Goal: Navigation & Orientation: Understand site structure

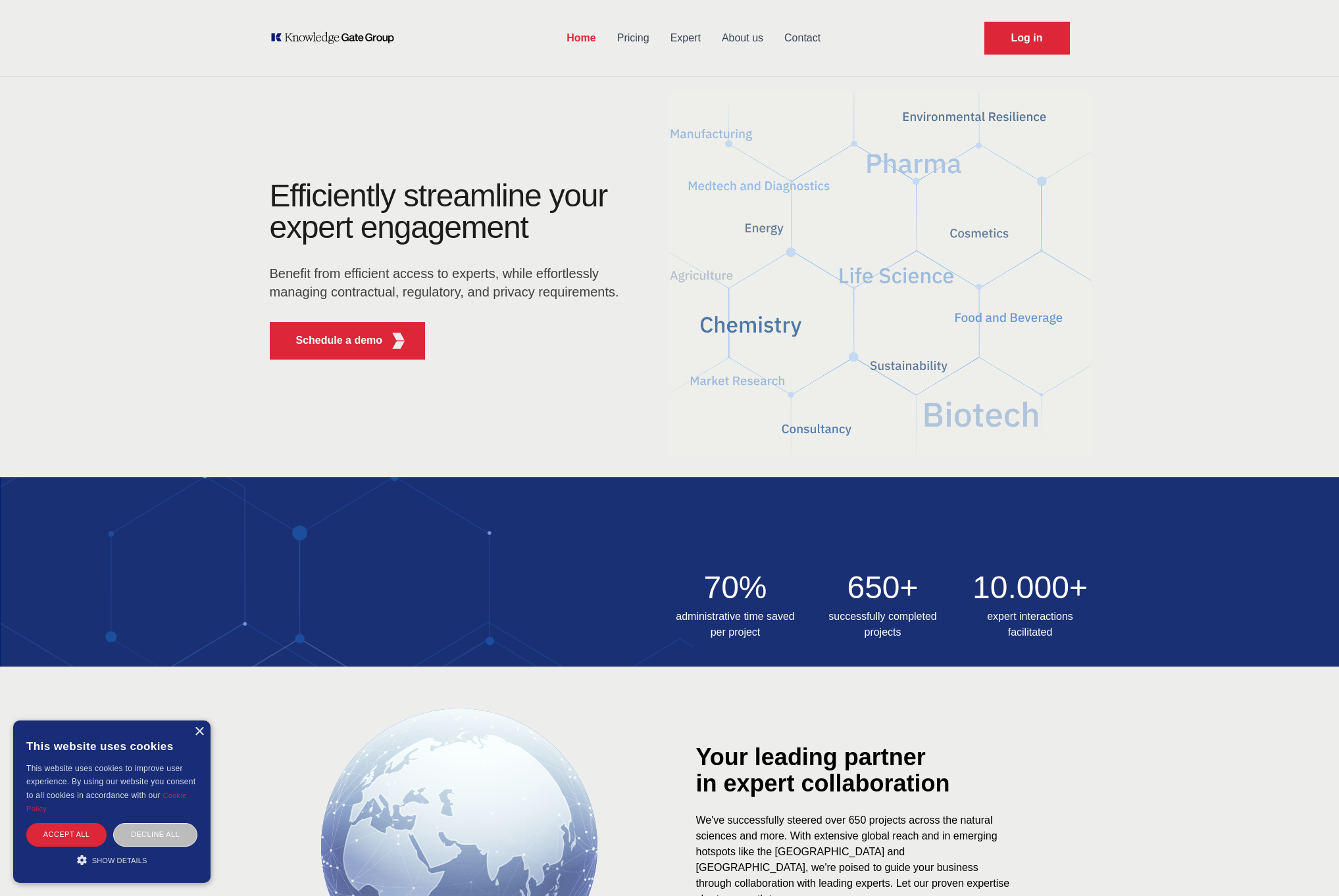
click at [649, 35] on link "Pricing" at bounding box center [633, 38] width 53 height 34
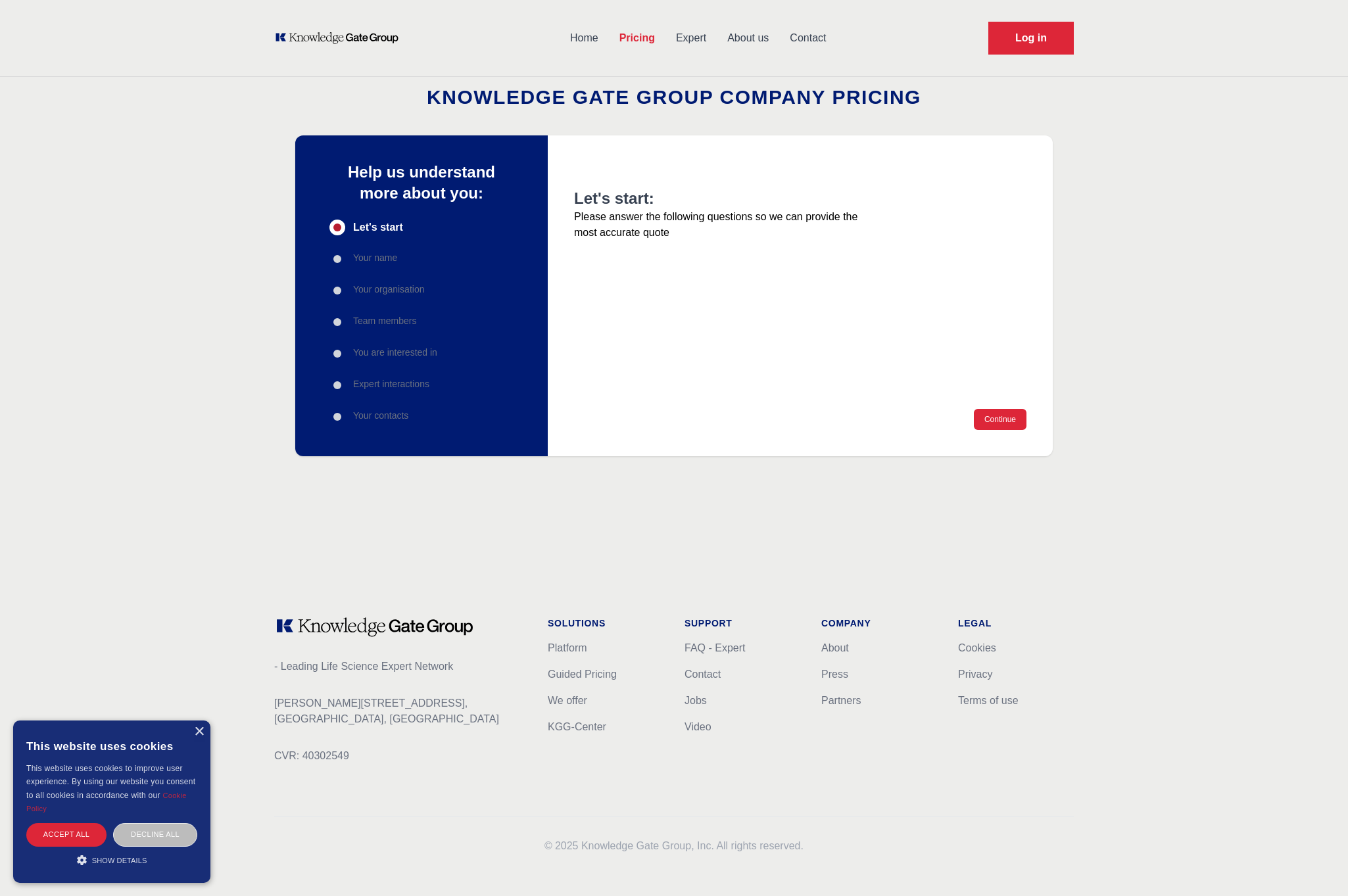
click at [683, 35] on link "Expert" at bounding box center [691, 38] width 52 height 34
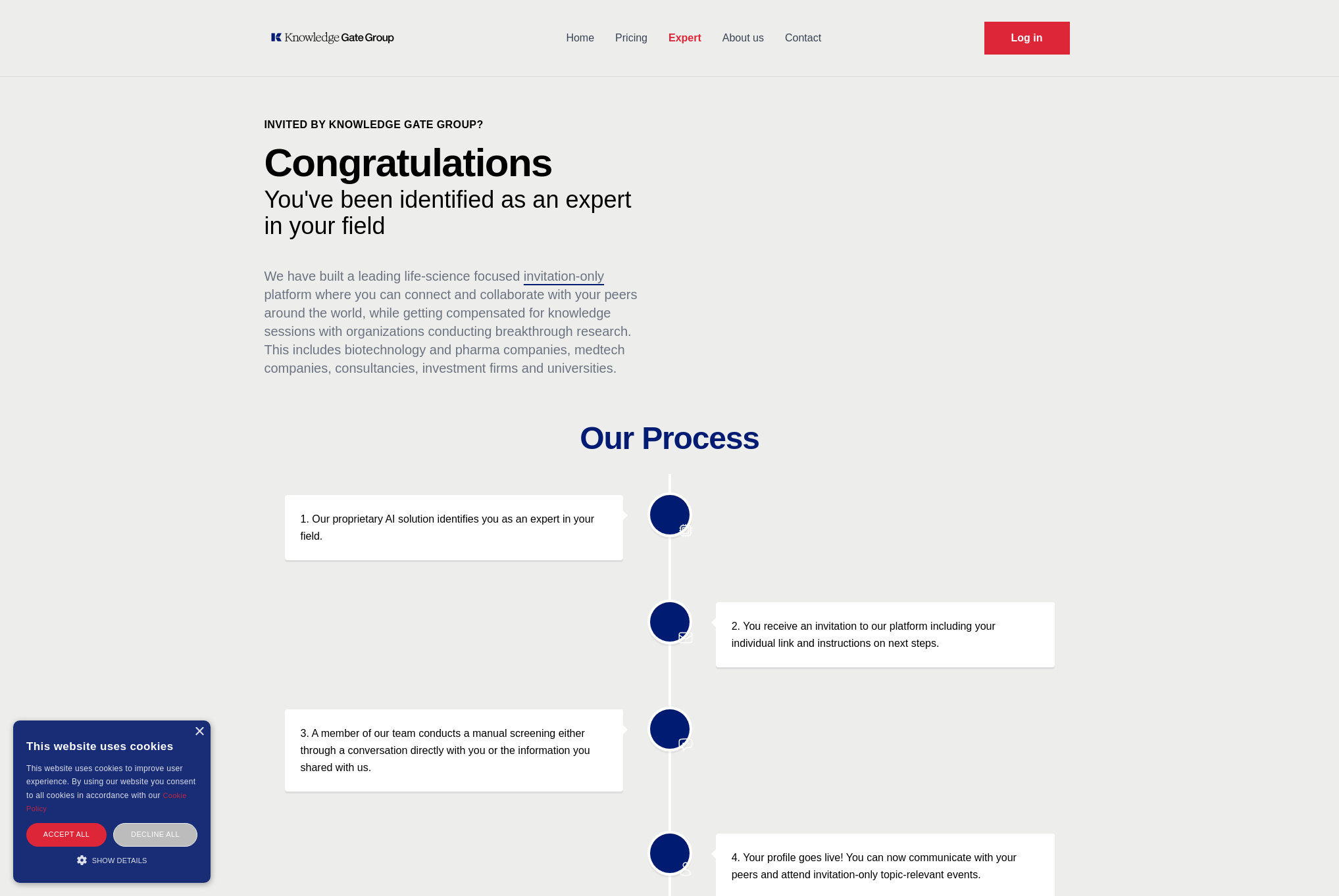
click at [754, 36] on link "About us" at bounding box center [743, 38] width 63 height 34
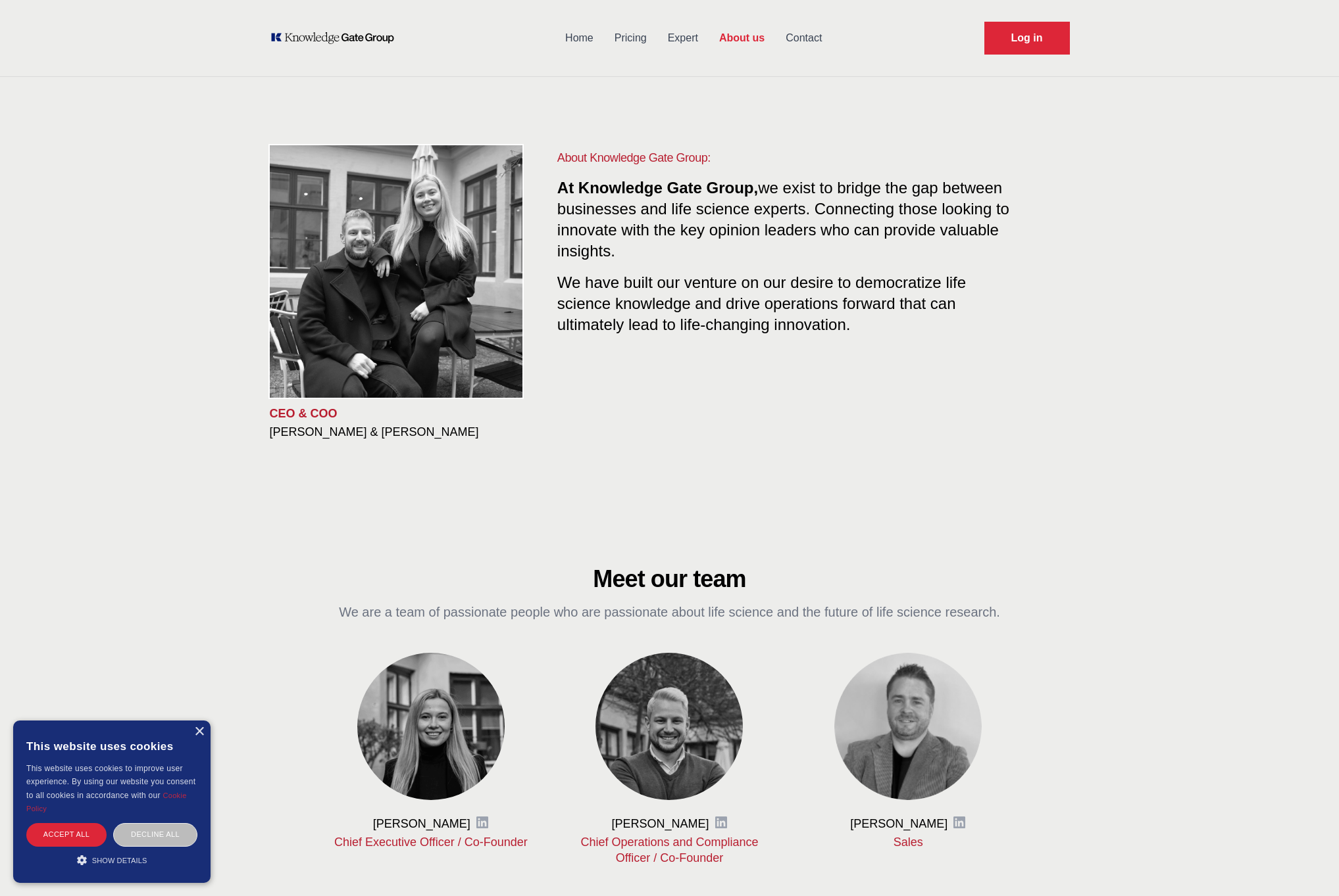
click at [825, 37] on link "Contact" at bounding box center [803, 38] width 57 height 34
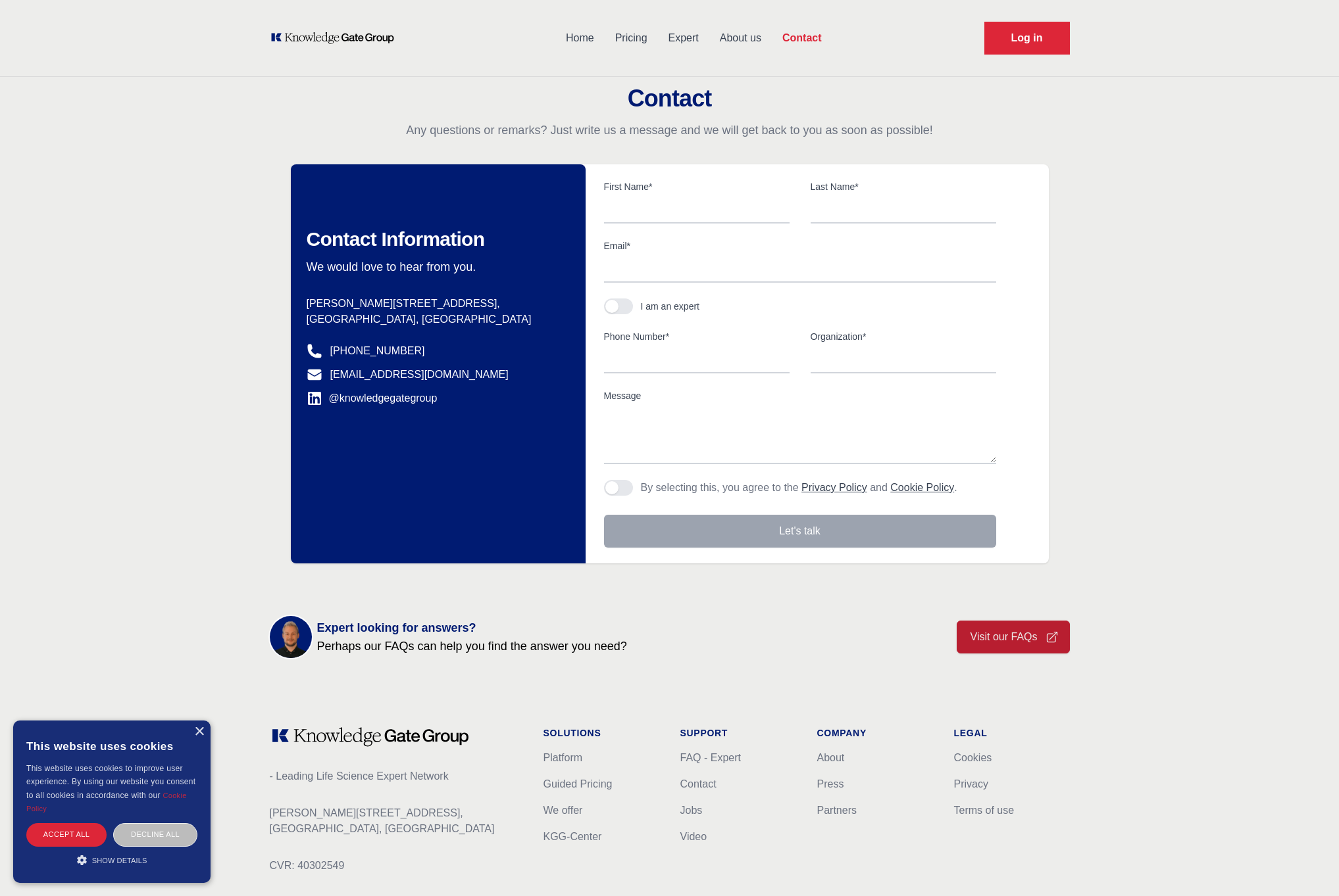
click at [743, 49] on link "About us" at bounding box center [740, 38] width 63 height 34
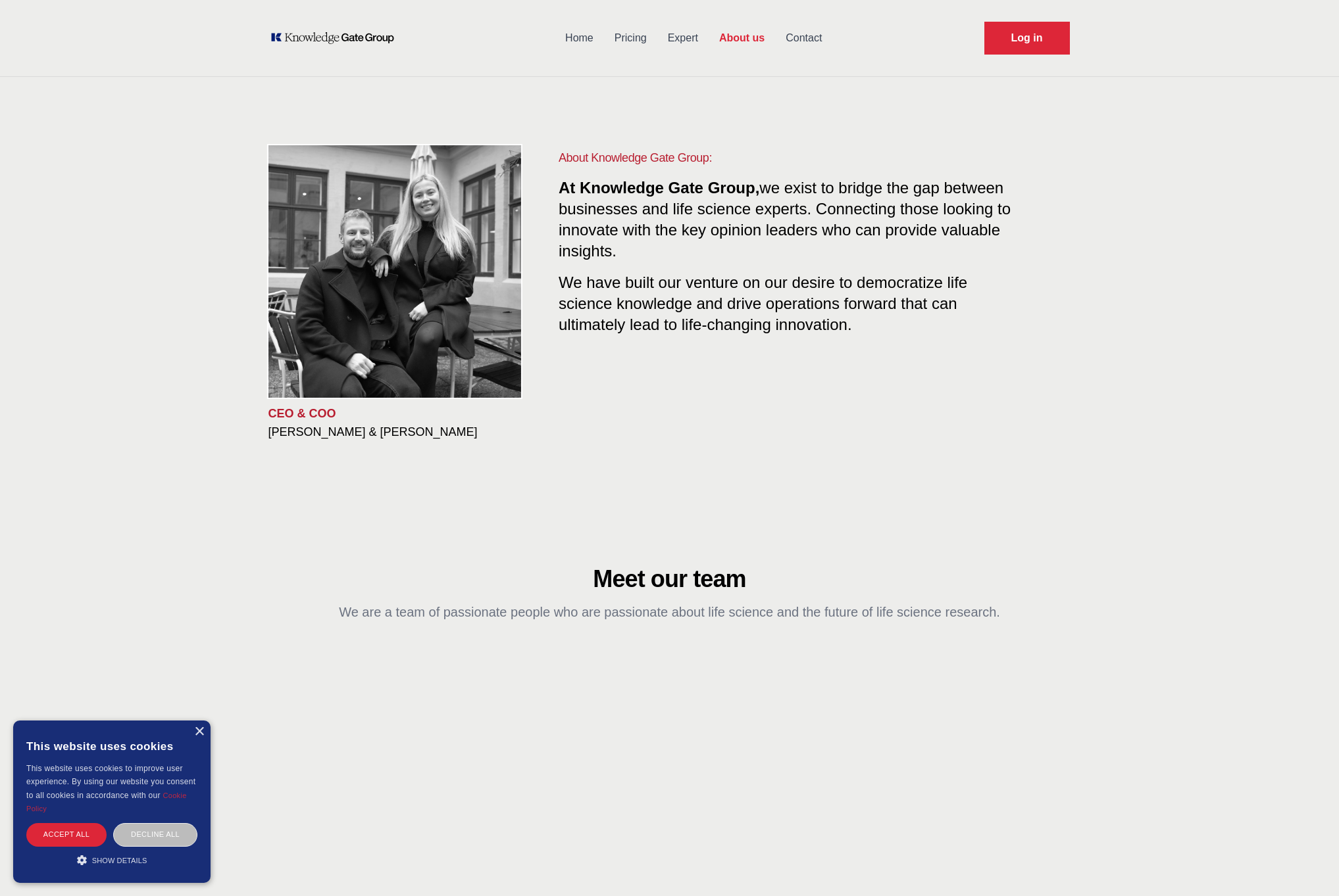
click at [685, 42] on link "Expert" at bounding box center [683, 38] width 52 height 34
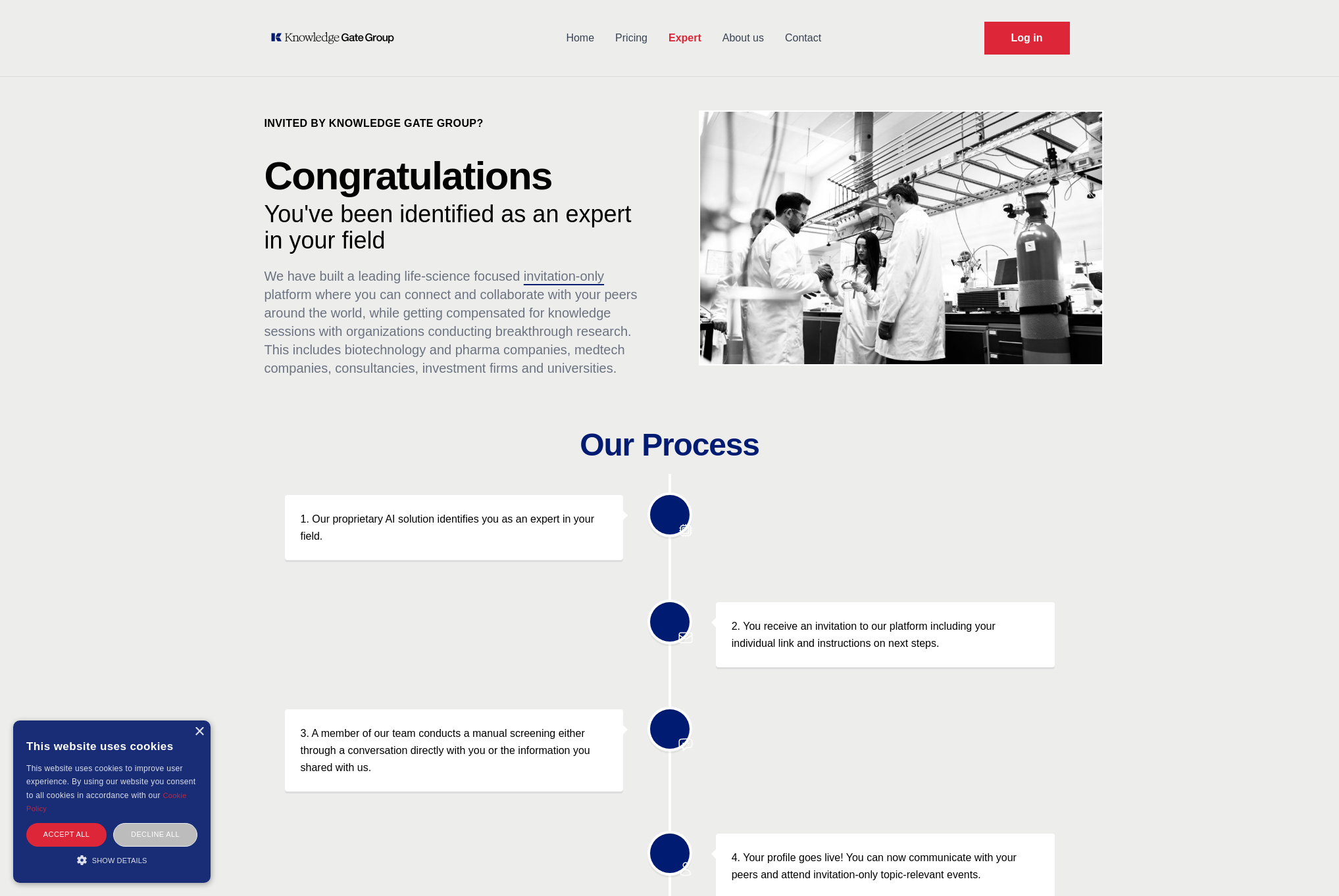
click at [637, 40] on link "Pricing" at bounding box center [631, 38] width 53 height 34
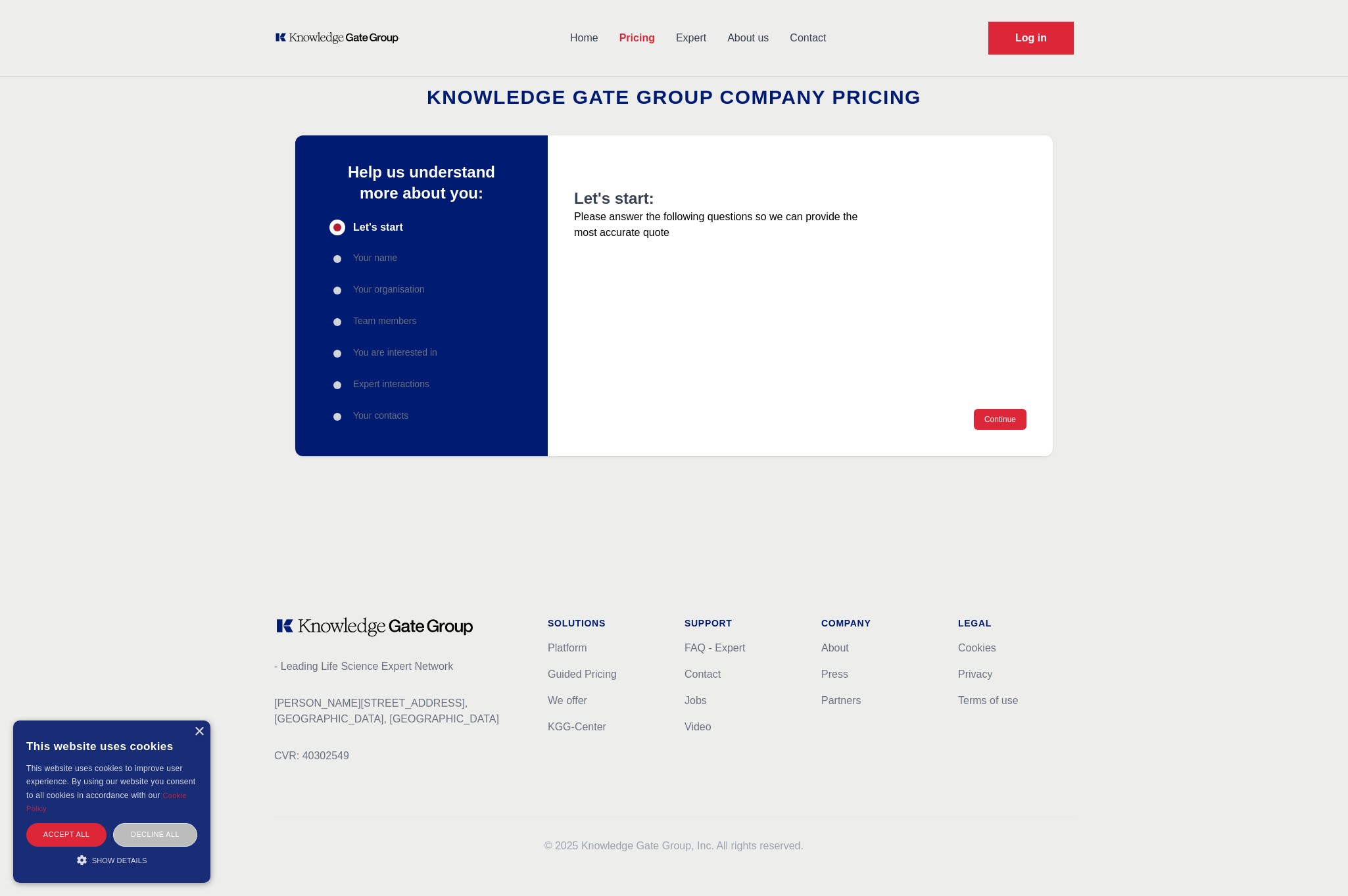
click at [590, 38] on link "Home" at bounding box center [584, 38] width 49 height 34
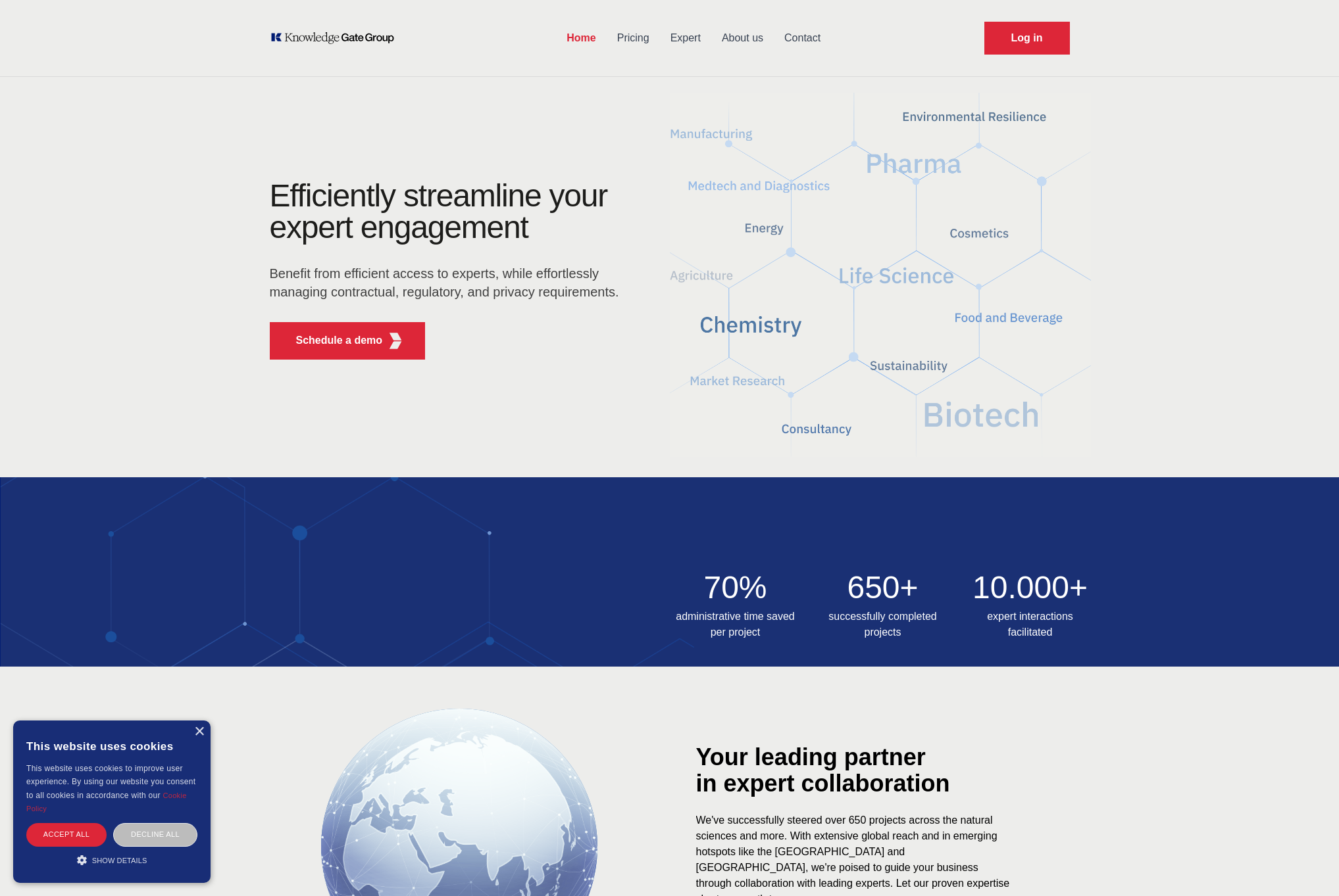
click at [629, 36] on link "Pricing" at bounding box center [633, 38] width 53 height 34
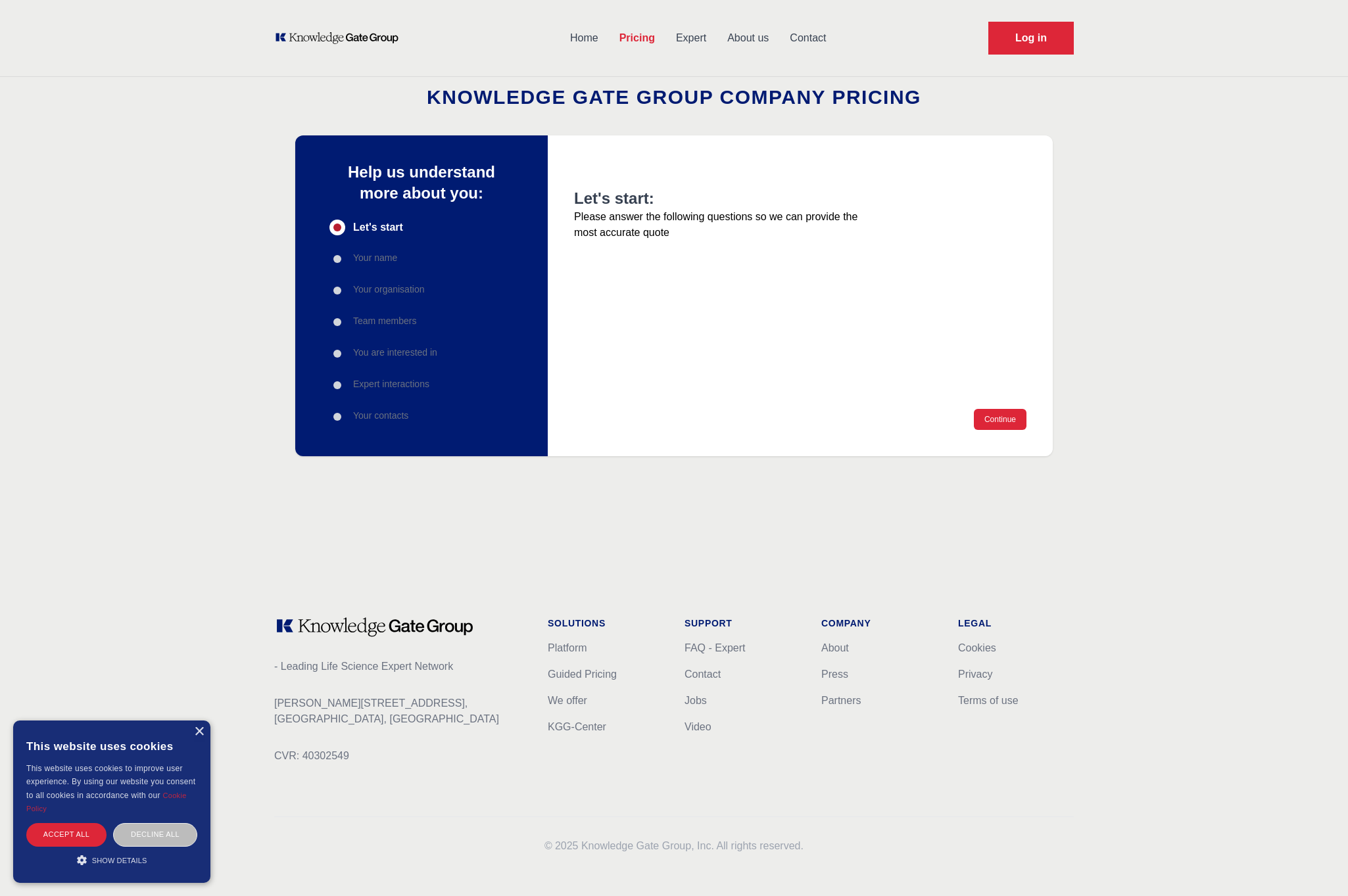
click at [679, 40] on link "Expert" at bounding box center [691, 38] width 52 height 34
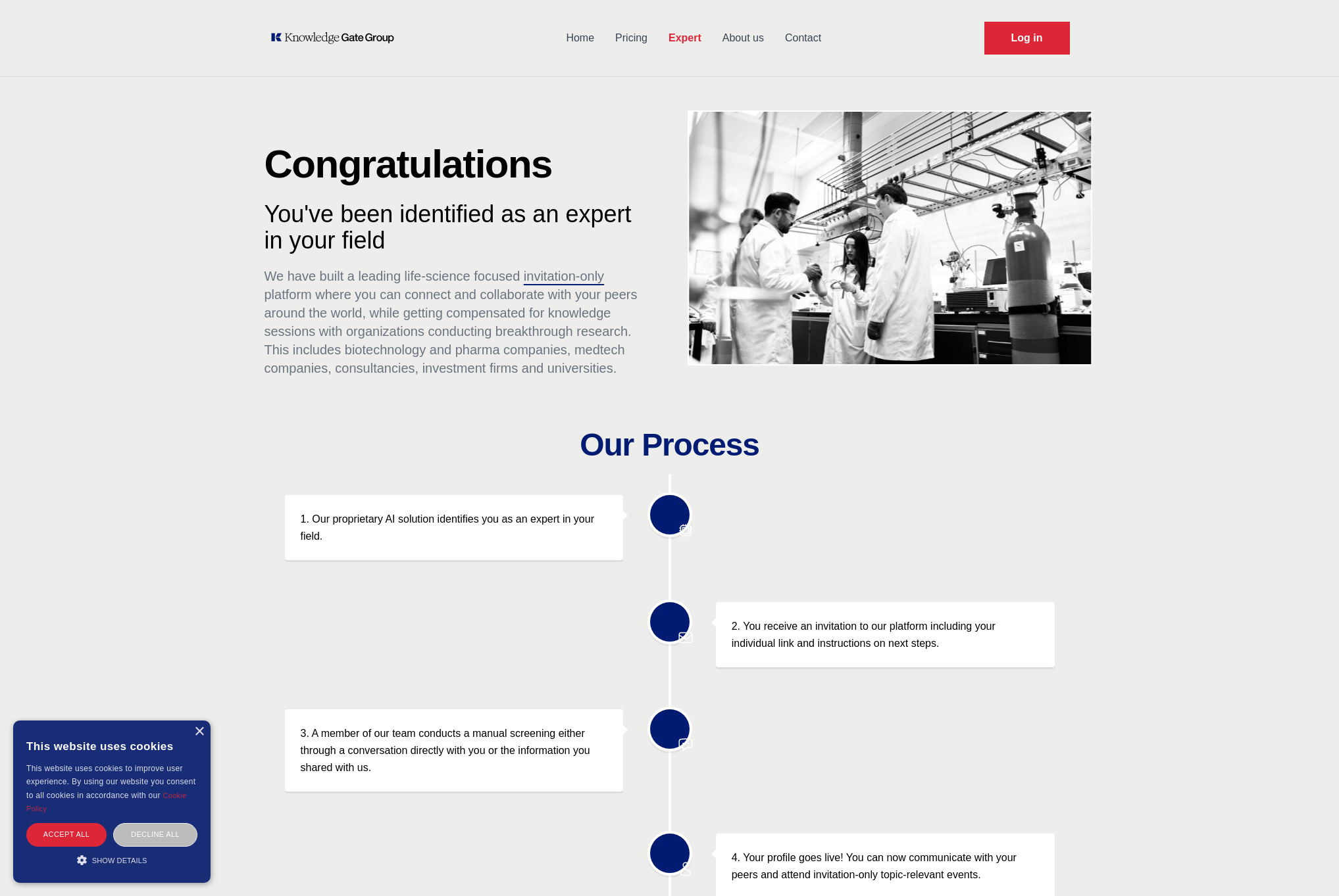
click at [599, 35] on link "Home" at bounding box center [580, 38] width 49 height 34
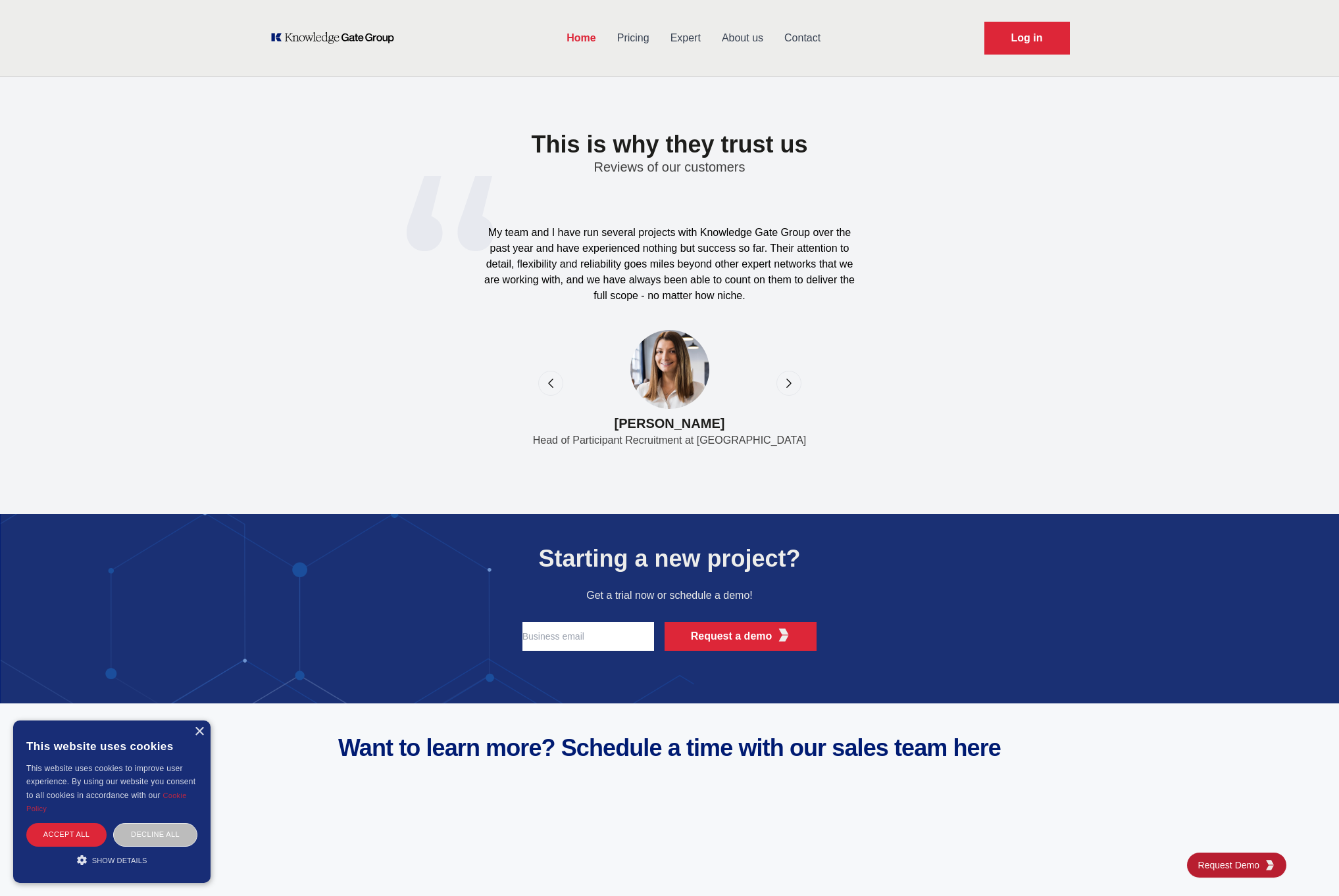
scroll to position [4069, 0]
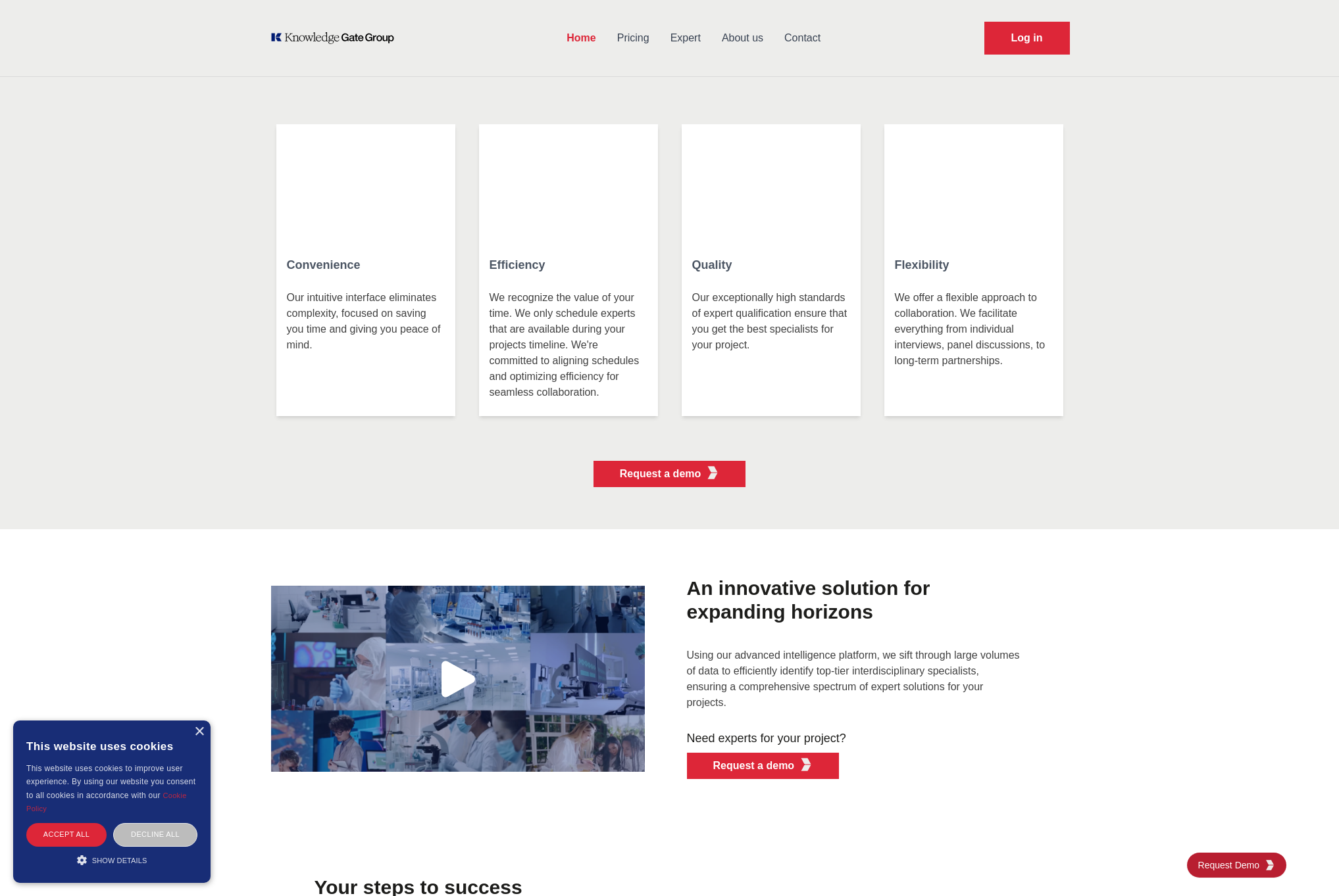
scroll to position [2861, 0]
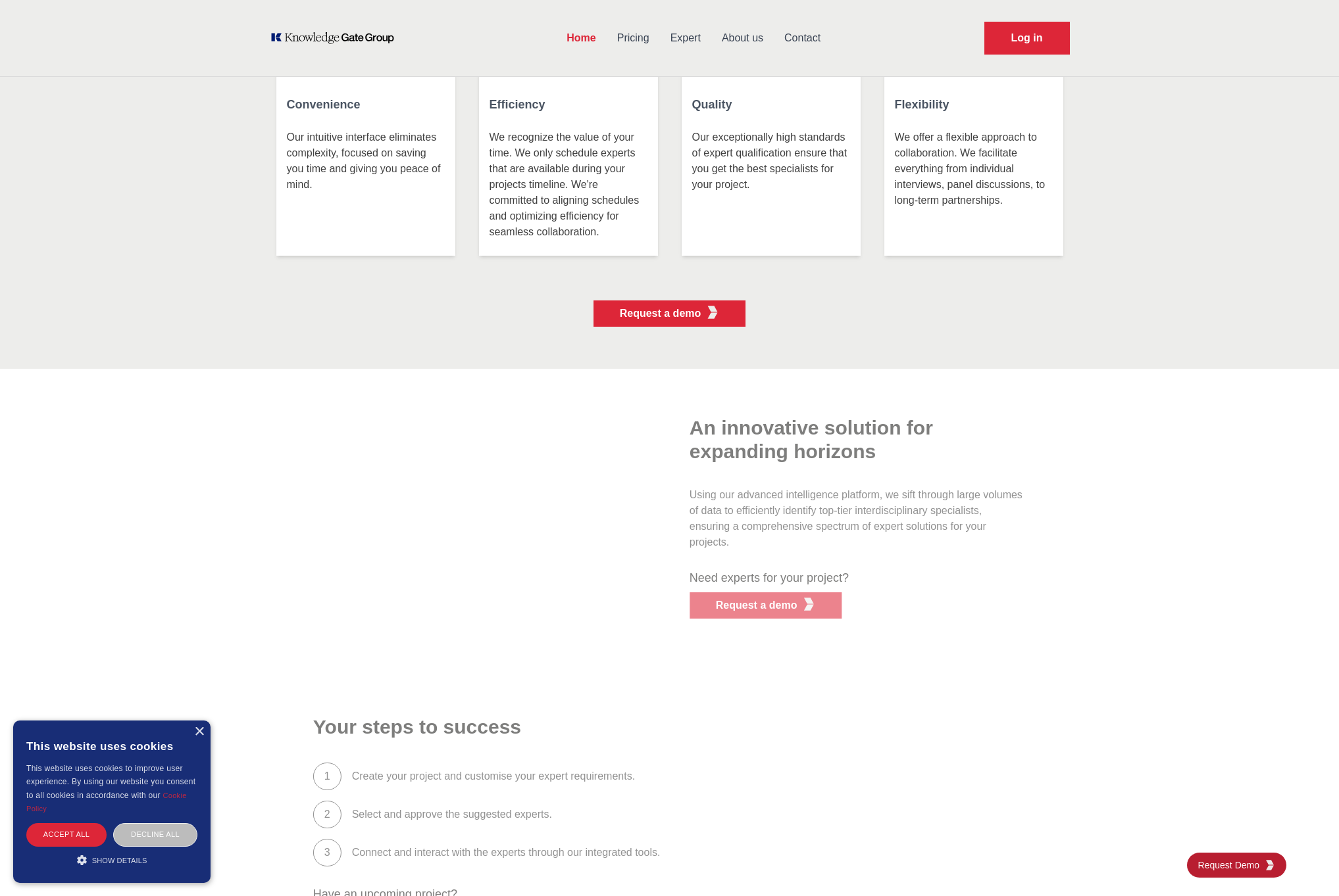
scroll to position [3844, 0]
